Goal: Task Accomplishment & Management: Manage account settings

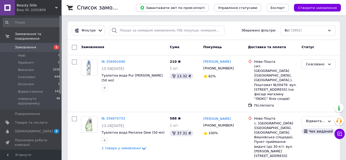
click at [26, 129] on span "[DEMOGRAPHIC_DATA]" at bounding box center [34, 131] width 38 height 5
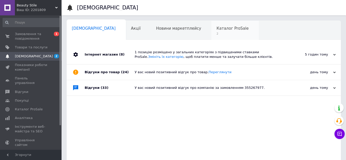
click at [216, 35] on span "2" at bounding box center [232, 34] width 32 height 4
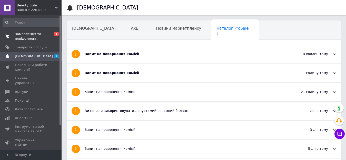
click at [24, 37] on span "Замовлення та повідомлення" at bounding box center [31, 36] width 33 height 9
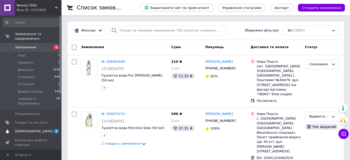
click at [24, 129] on span "[DEMOGRAPHIC_DATA]" at bounding box center [34, 131] width 38 height 5
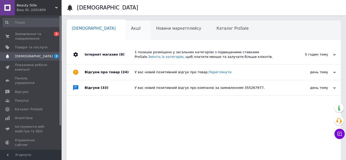
click at [131, 29] on span "Акції" at bounding box center [136, 28] width 10 height 5
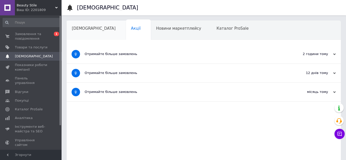
click at [81, 34] on div "[DEMOGRAPHIC_DATA]" at bounding box center [96, 30] width 59 height 19
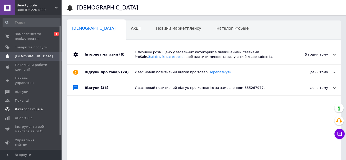
scroll to position [30, 0]
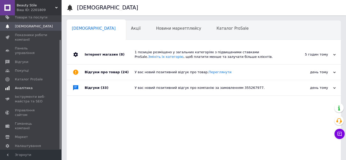
click at [24, 86] on span "Аналітика" at bounding box center [24, 88] width 18 height 5
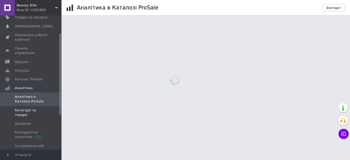
click at [34, 108] on span "Категорії та товари" at bounding box center [31, 112] width 33 height 9
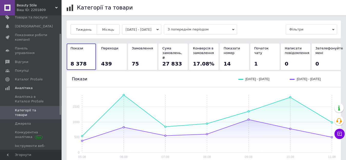
click at [111, 29] on button "Місяць" at bounding box center [108, 29] width 23 height 10
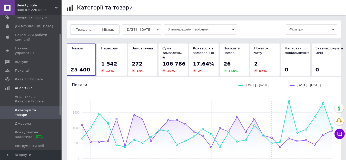
click at [80, 29] on span "Тиждень" at bounding box center [84, 30] width 16 height 4
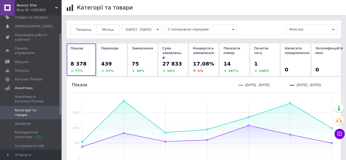
click at [106, 28] on span "Місяць" at bounding box center [108, 30] width 12 height 4
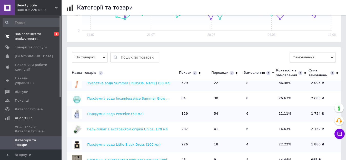
click at [29, 36] on span "Замовлення та повідомлення" at bounding box center [31, 36] width 33 height 9
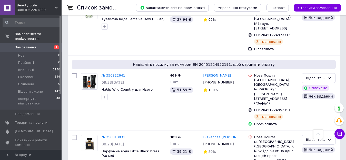
scroll to position [205, 0]
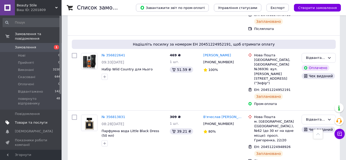
click at [25, 121] on span "Товари та послуги" at bounding box center [31, 123] width 33 height 5
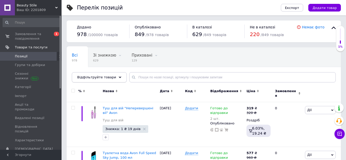
click at [119, 78] on use at bounding box center [120, 77] width 3 height 2
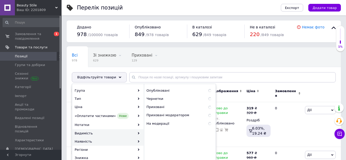
scroll to position [26, 0]
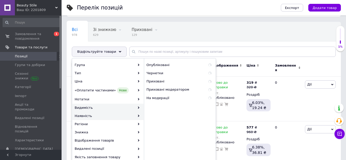
click at [133, 117] on div "Наявність" at bounding box center [107, 116] width 71 height 8
click at [133, 116] on div "Наявність" at bounding box center [107, 116] width 71 height 8
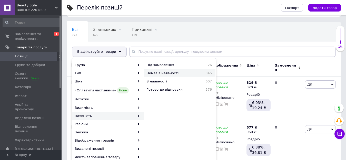
click at [173, 71] on span "Немає в наявності" at bounding box center [171, 73] width 51 height 5
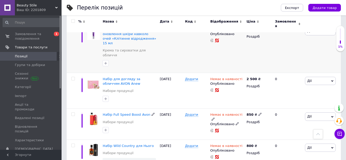
scroll to position [944, 0]
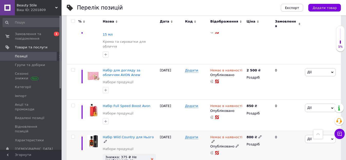
click at [152, 158] on use at bounding box center [152, 159] width 3 height 3
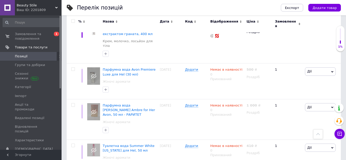
scroll to position [2971, 0]
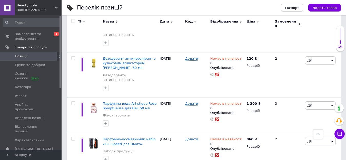
scroll to position [3637, 0]
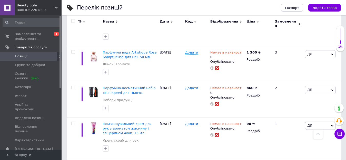
drag, startPoint x: 255, startPoint y: 87, endPoint x: 243, endPoint y: 90, distance: 12.6
type input "2"
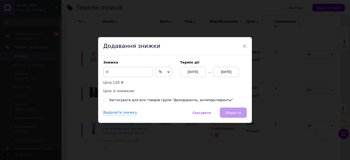
click at [226, 71] on div "[DATE]" at bounding box center [227, 72] width 26 height 10
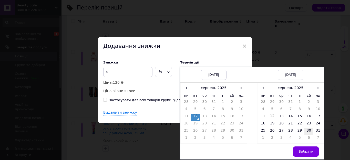
click at [308, 131] on td "30" at bounding box center [309, 131] width 9 height 7
click at [306, 151] on span "Вибрати" at bounding box center [306, 152] width 15 height 4
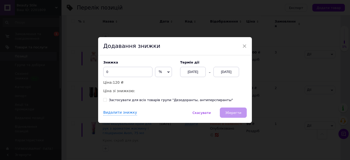
click at [162, 72] on span "%" at bounding box center [163, 72] width 17 height 10
click at [161, 84] on li "₴" at bounding box center [163, 82] width 16 height 7
click at [117, 70] on input "0" at bounding box center [127, 72] width 49 height 10
type input "0"
drag, startPoint x: 108, startPoint y: 70, endPoint x: 106, endPoint y: 72, distance: 2.7
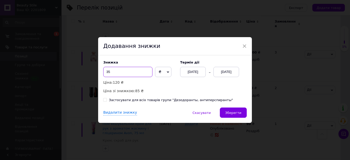
click at [106, 72] on input "35" at bounding box center [127, 72] width 49 height 10
type input "45"
click at [235, 114] on span "Зберегти" at bounding box center [233, 113] width 16 height 4
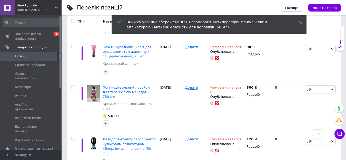
scroll to position [3739, 0]
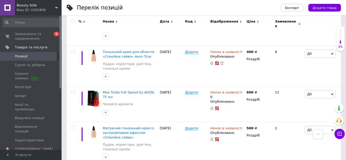
scroll to position [1571, 0]
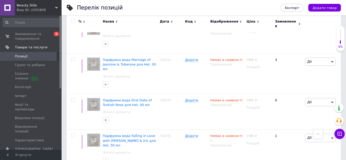
scroll to position [1975, 0]
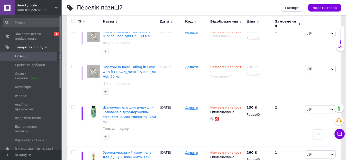
drag, startPoint x: 255, startPoint y: 121, endPoint x: 244, endPoint y: 121, distance: 11.8
type input "2"
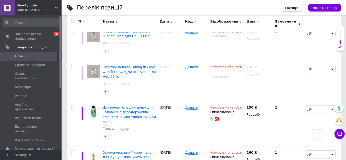
drag, startPoint x: 314, startPoint y: 106, endPoint x: 310, endPoint y: 110, distance: 5.6
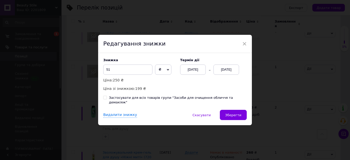
click at [223, 72] on div "[DATE]" at bounding box center [227, 70] width 26 height 10
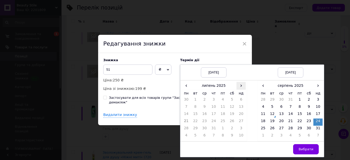
click at [240, 88] on span "›" at bounding box center [241, 85] width 9 height 7
click at [194, 116] on td "12" at bounding box center [195, 115] width 9 height 7
click at [317, 137] on td "7" at bounding box center [318, 136] width 9 height 7
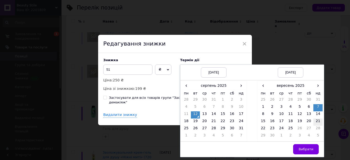
click at [317, 124] on td "21" at bounding box center [318, 122] width 9 height 7
click at [307, 151] on span "Вибрати" at bounding box center [306, 149] width 15 height 4
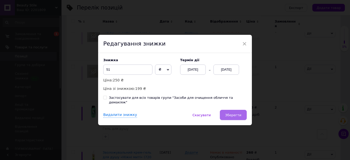
click at [232, 113] on span "Зберегти" at bounding box center [233, 115] width 16 height 4
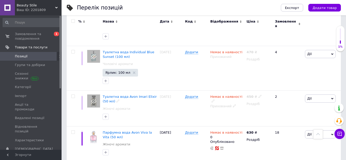
scroll to position [3818, 0]
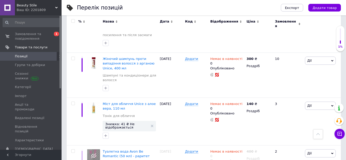
scroll to position [354, 0]
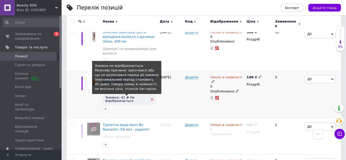
click at [152, 98] on icon at bounding box center [152, 99] width 3 height 3
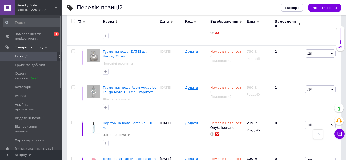
scroll to position [1047, 0]
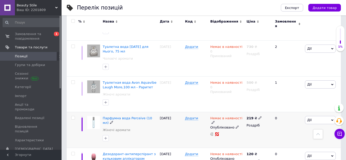
click at [215, 121] on icon at bounding box center [213, 122] width 3 height 3
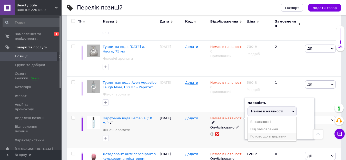
click at [266, 133] on li "Готово до відправки" at bounding box center [272, 136] width 49 height 7
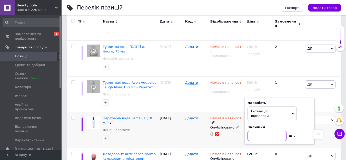
click at [253, 131] on input at bounding box center [267, 136] width 39 height 10
type input "1"
click at [173, 112] on div "[DATE]" at bounding box center [171, 130] width 25 height 36
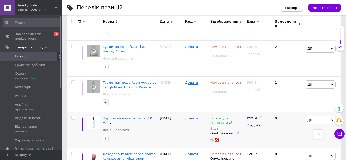
click at [322, 116] on span "Дії" at bounding box center [320, 120] width 31 height 8
click at [287, 148] on li "Знижка" at bounding box center [302, 151] width 68 height 7
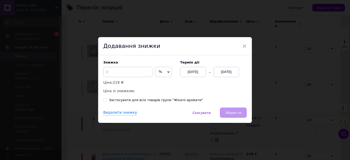
click at [228, 71] on div "[DATE]" at bounding box center [227, 72] width 26 height 10
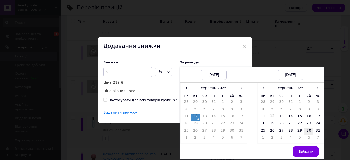
click at [308, 132] on td "30" at bounding box center [309, 131] width 9 height 7
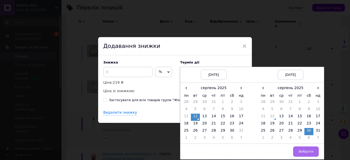
click at [309, 151] on span "Вибрати" at bounding box center [306, 152] width 15 height 4
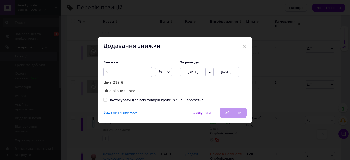
click at [161, 71] on span "%" at bounding box center [160, 72] width 3 height 4
click at [164, 83] on li "₴" at bounding box center [163, 82] width 16 height 7
click at [130, 73] on input at bounding box center [127, 72] width 49 height 10
type input "90"
click at [234, 111] on button "Зберегти" at bounding box center [233, 113] width 27 height 10
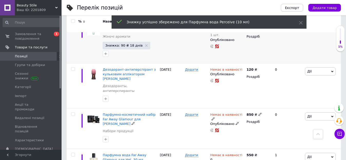
scroll to position [1150, 0]
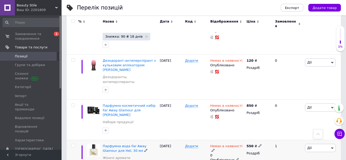
click at [215, 149] on icon at bounding box center [213, 150] width 3 height 3
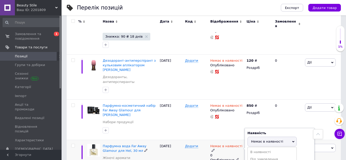
drag, startPoint x: 251, startPoint y: 92, endPoint x: 248, endPoint y: 93, distance: 3.0
drag, startPoint x: 253, startPoint y: 93, endPoint x: 246, endPoint y: 94, distance: 7.0
click at [246, 128] on div "Наявність [PERSON_NAME] до відправки В наявності Немає в наявності Під замовлен…" at bounding box center [280, 151] width 70 height 46
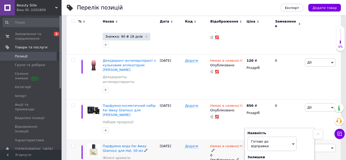
type input "2"
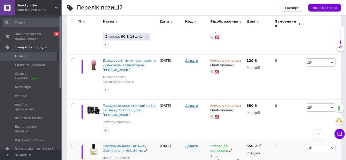
click at [316, 144] on span "Дії" at bounding box center [320, 148] width 31 height 8
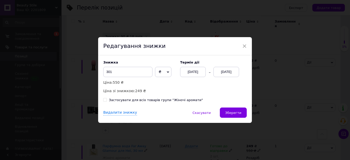
click at [226, 71] on div "[DATE]" at bounding box center [227, 72] width 26 height 10
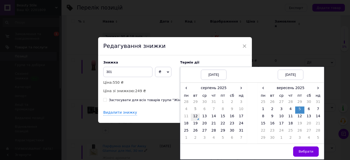
click at [195, 117] on td "12" at bounding box center [195, 117] width 9 height 7
click at [310, 153] on span "Вибрати" at bounding box center [306, 152] width 15 height 4
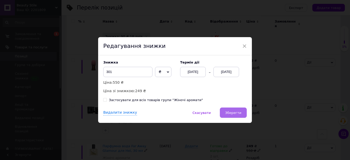
click at [238, 112] on span "Зберегти" at bounding box center [233, 113] width 16 height 4
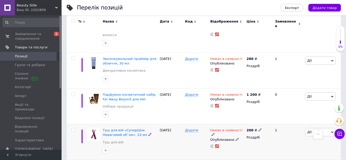
scroll to position [2227, 0]
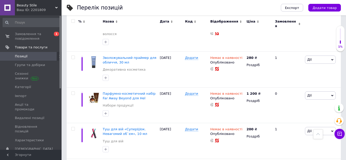
type input "1"
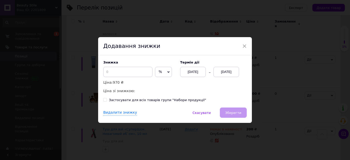
click at [230, 72] on div "[DATE]" at bounding box center [227, 72] width 26 height 10
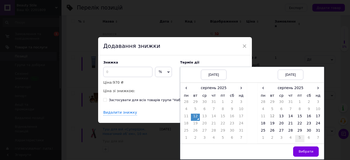
click at [300, 138] on td "5" at bounding box center [299, 138] width 9 height 7
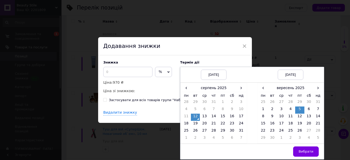
click at [309, 151] on span "Вибрати" at bounding box center [306, 152] width 15 height 4
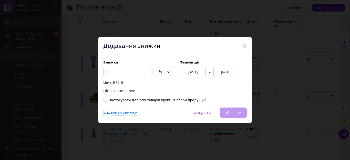
click at [163, 72] on span "%" at bounding box center [163, 72] width 17 height 10
click at [164, 86] on li "₴" at bounding box center [163, 82] width 16 height 7
click at [116, 70] on input at bounding box center [127, 72] width 49 height 10
drag, startPoint x: 113, startPoint y: 72, endPoint x: 104, endPoint y: 72, distance: 9.2
click at [104, 72] on input "525" at bounding box center [127, 72] width 49 height 10
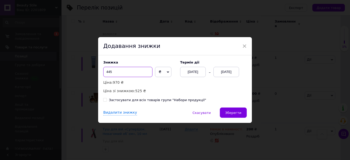
type input "445"
click at [235, 113] on span "Зберегти" at bounding box center [233, 113] width 16 height 4
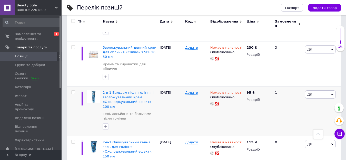
scroll to position [3646, 0]
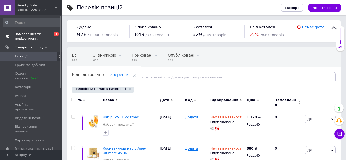
click at [35, 36] on span "Замовлення та повідомлення" at bounding box center [31, 36] width 33 height 9
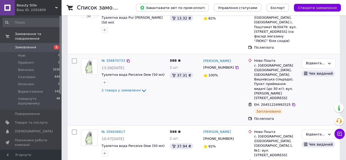
scroll to position [77, 0]
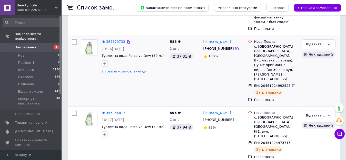
click at [131, 70] on span "2 товара у замовленні" at bounding box center [121, 72] width 39 height 4
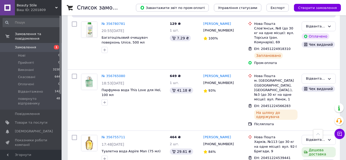
scroll to position [539, 0]
